Goal: Transaction & Acquisition: Purchase product/service

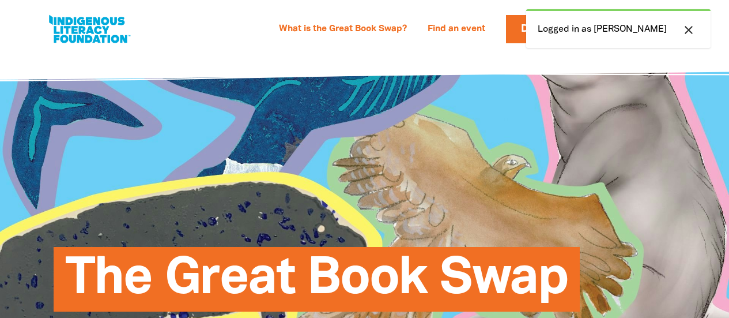
select select "primary-school"
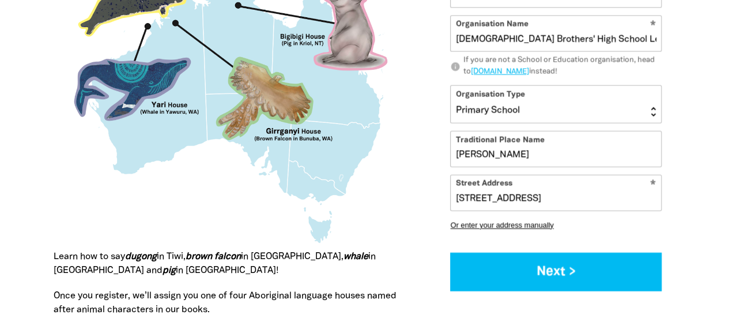
scroll to position [1197, 0]
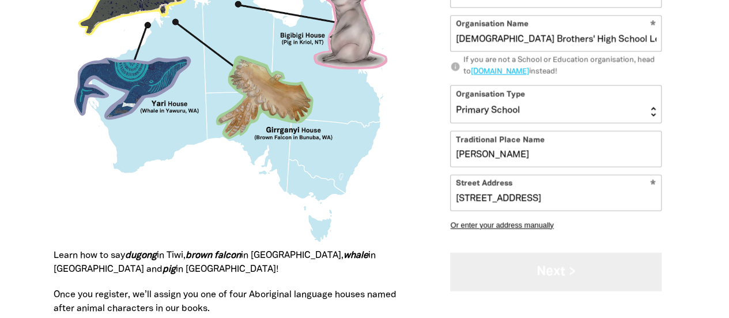
click at [567, 273] on button "Next >" at bounding box center [556, 271] width 212 height 39
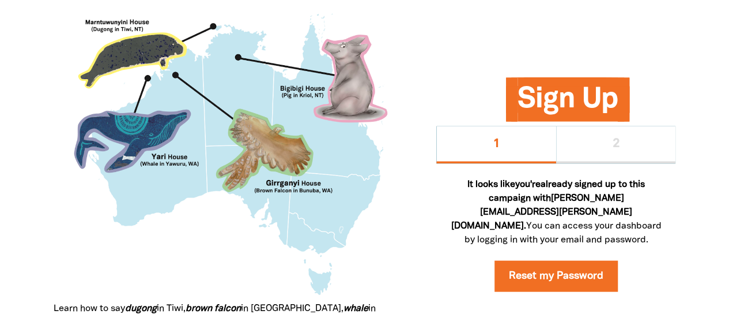
scroll to position [1132, 0]
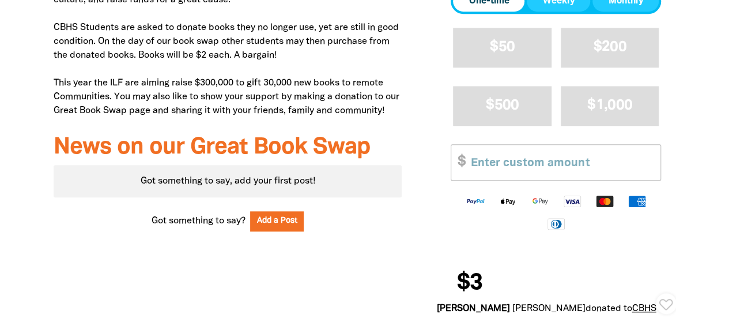
scroll to position [497, 0]
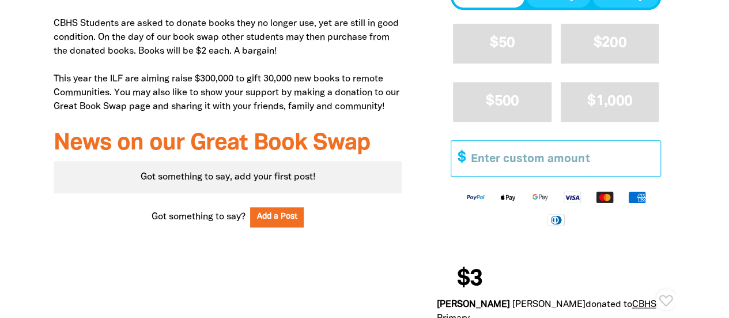
click at [560, 161] on input "Other Amount" at bounding box center [562, 158] width 198 height 35
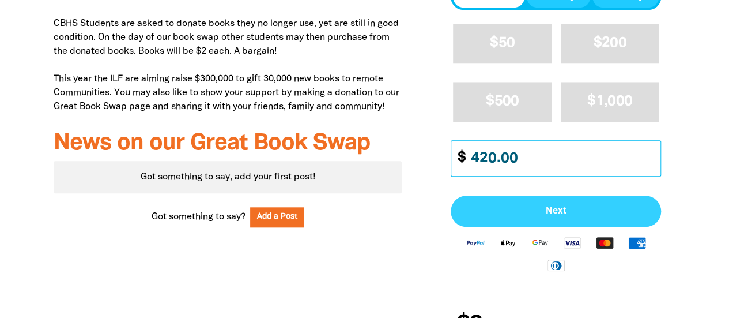
type input "420.00"
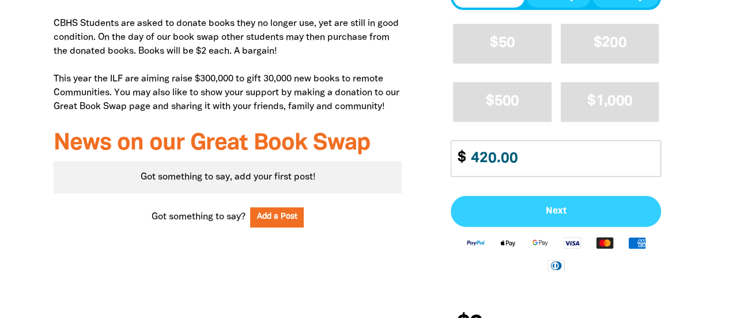
click at [550, 209] on span "Next" at bounding box center [555, 210] width 185 height 9
select select "AU"
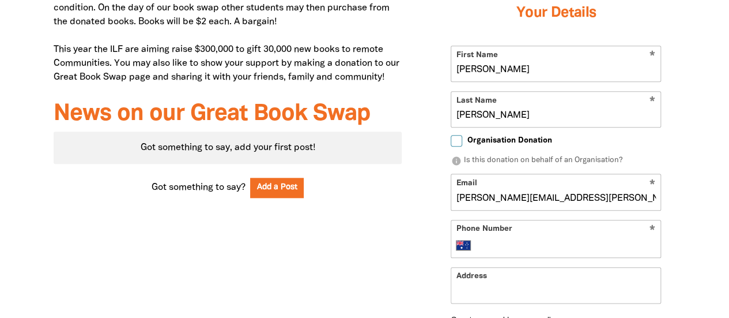
scroll to position [527, 0]
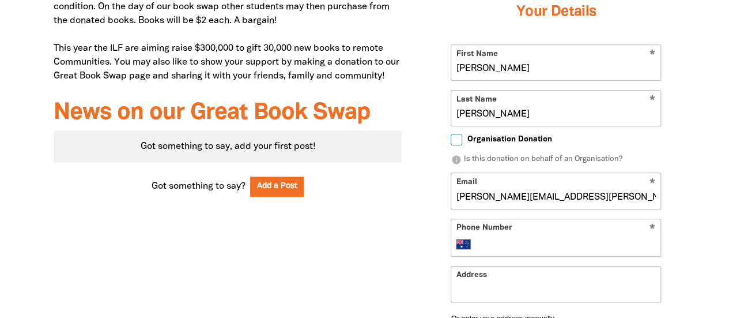
click at [457, 142] on input "Organisation Donation" at bounding box center [457, 140] width 12 height 12
checkbox input "true"
select select "AU"
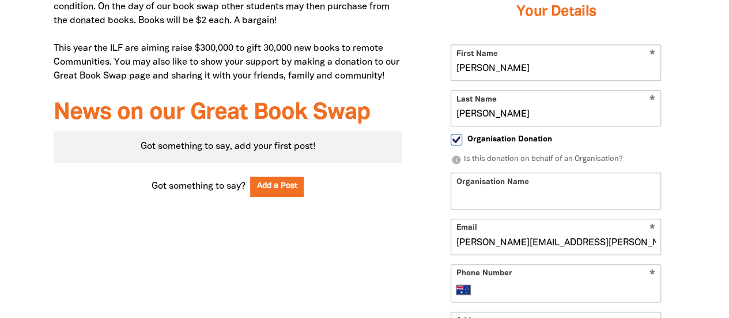
click at [468, 194] on input "Organisation Name" at bounding box center [555, 190] width 209 height 35
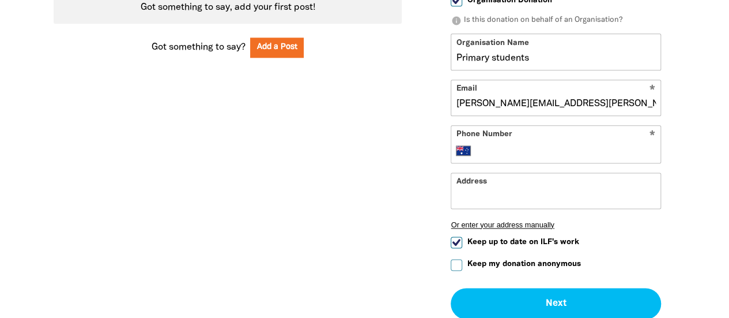
scroll to position [689, 0]
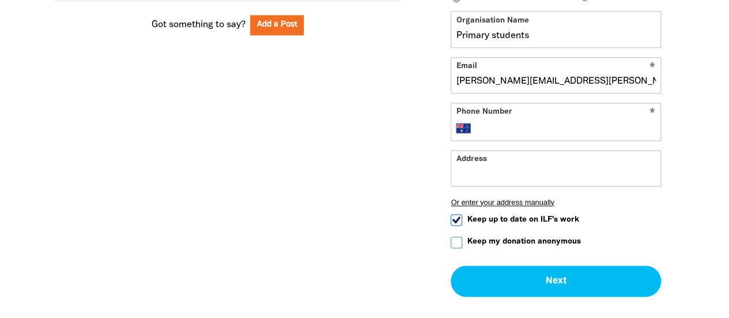
type input "Primary students"
click at [458, 219] on input "Keep up to date on ILF's work" at bounding box center [457, 220] width 12 height 12
checkbox input "false"
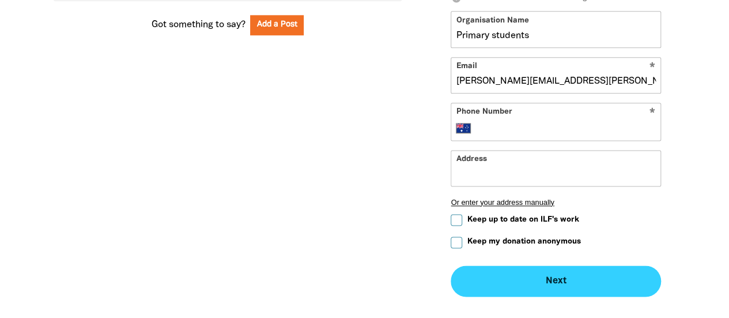
click at [550, 280] on button "Next chevron_right" at bounding box center [556, 280] width 210 height 31
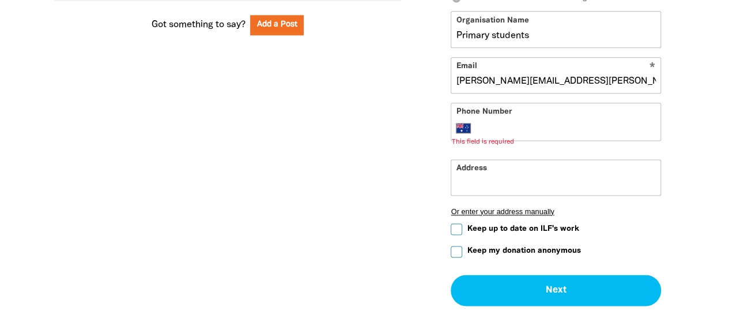
click at [512, 123] on input "Phone Number" at bounding box center [568, 128] width 176 height 14
type input "+61 416 242 716"
type input "51 Sofala Ave"
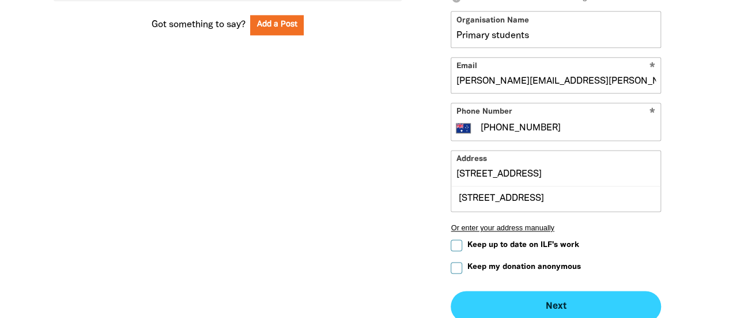
click at [545, 303] on button "Next chevron_right" at bounding box center [556, 306] width 210 height 31
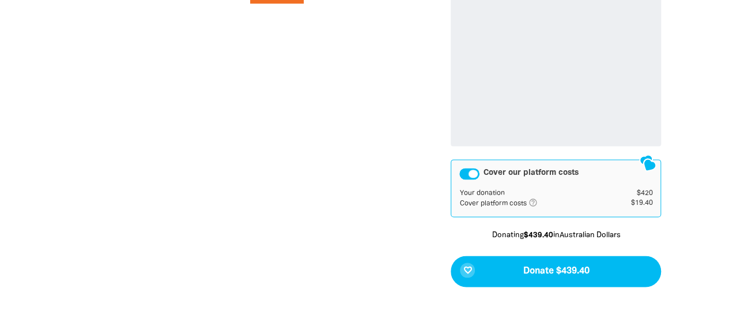
scroll to position [722, 0]
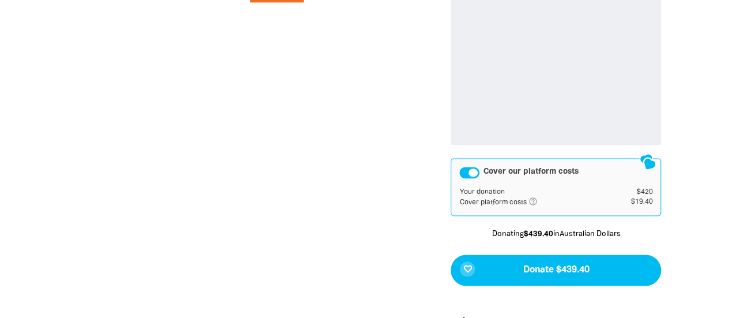
click at [476, 172] on div "Cover our platform costs" at bounding box center [469, 173] width 20 height 12
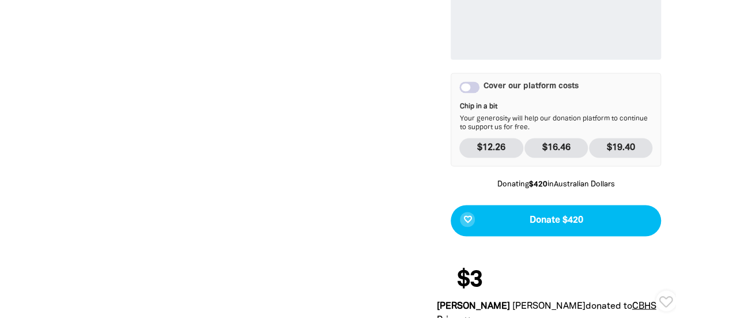
scroll to position [810, 0]
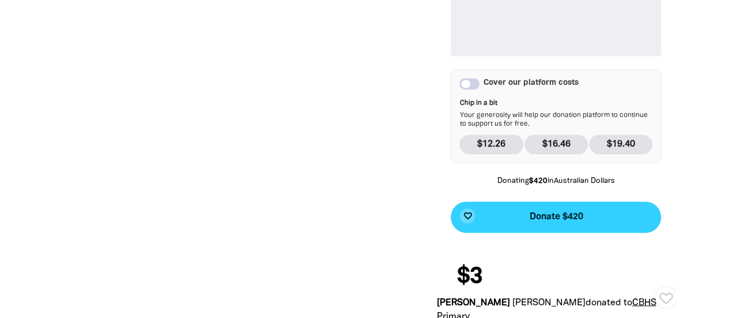
click at [550, 214] on span "Donate $420" at bounding box center [556, 216] width 54 height 9
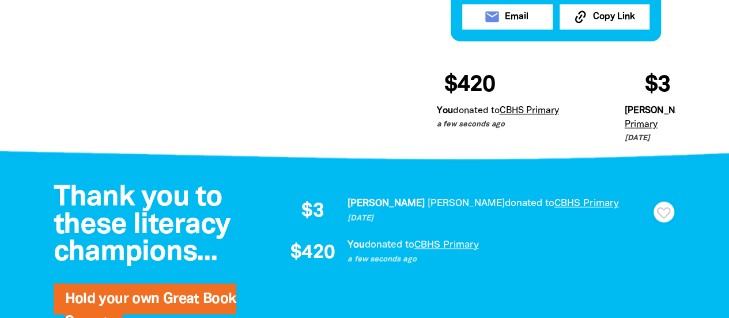
scroll to position [794, 0]
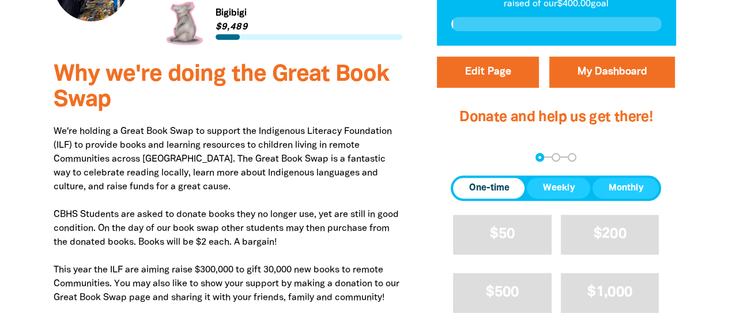
scroll to position [304, 0]
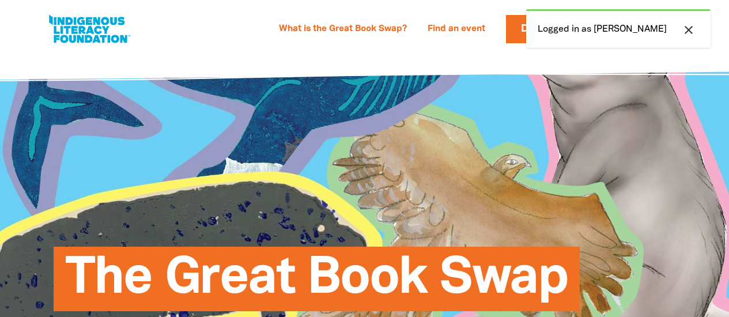
select select "primary-school"
